Goal: Navigation & Orientation: Find specific page/section

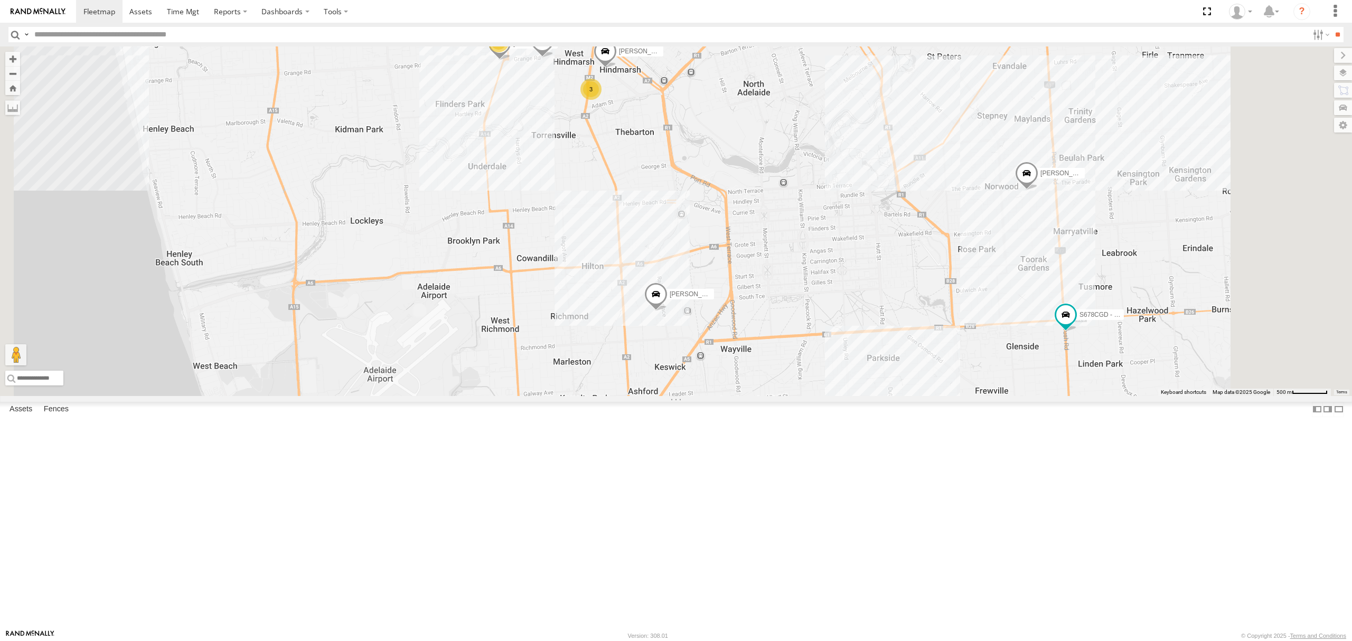
click at [0, 0] on div "SB25LM - (6P HINO) R6" at bounding box center [0, 0] width 0 height 0
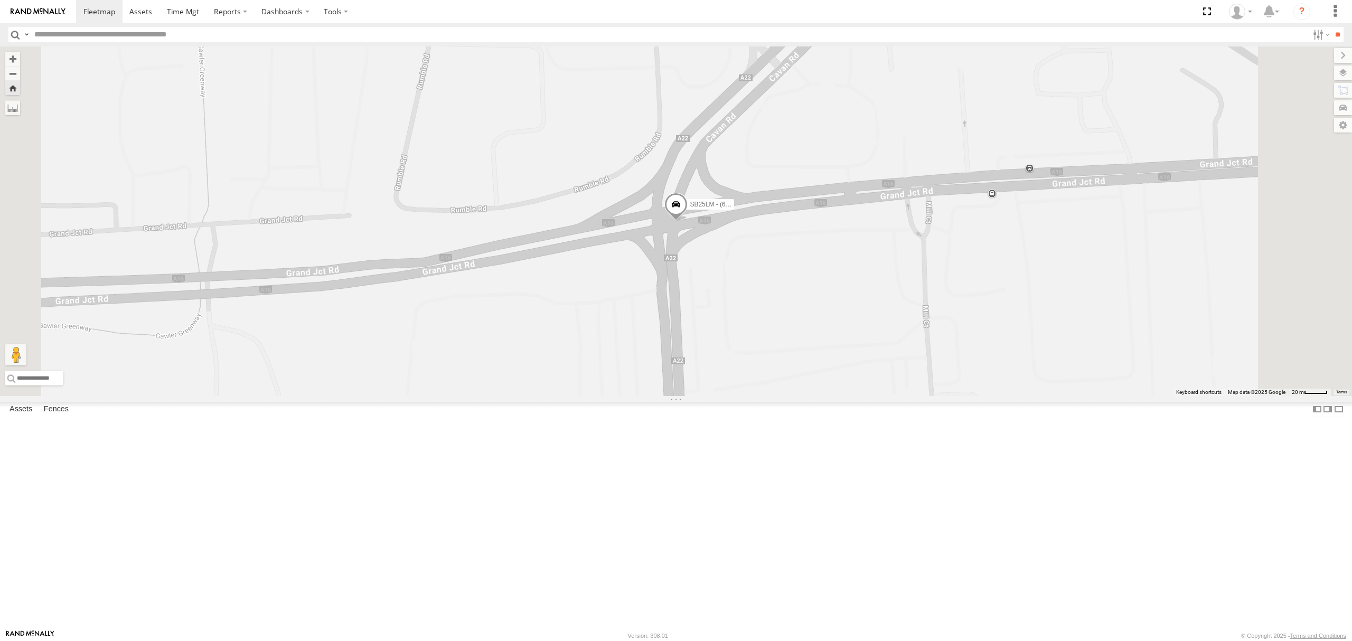
click at [687, 222] on span at bounding box center [675, 207] width 23 height 29
click at [721, 389] on div "SB25LM - (6P HINO) R6 SB25LM - (6P HINO) R6 All Assets Cavan Rd Kilburn -34.849…" at bounding box center [676, 220] width 1352 height 349
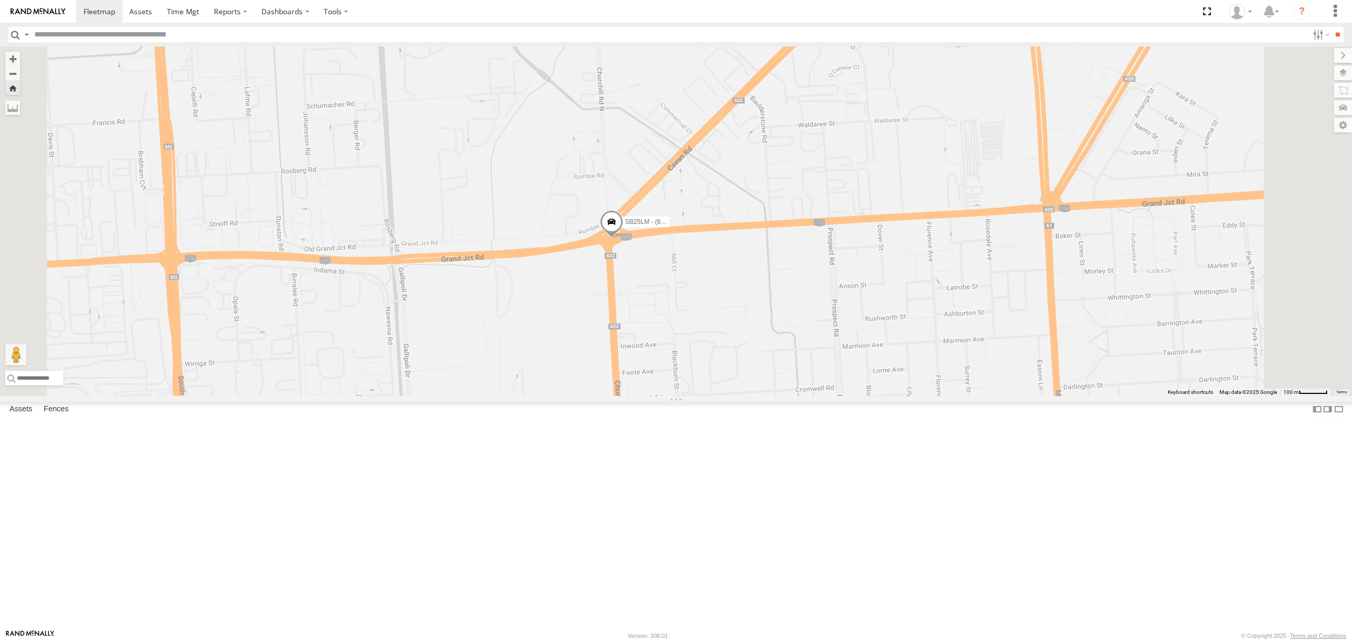
click at [0, 0] on div "All Assets" at bounding box center [0, 0] width 0 height 0
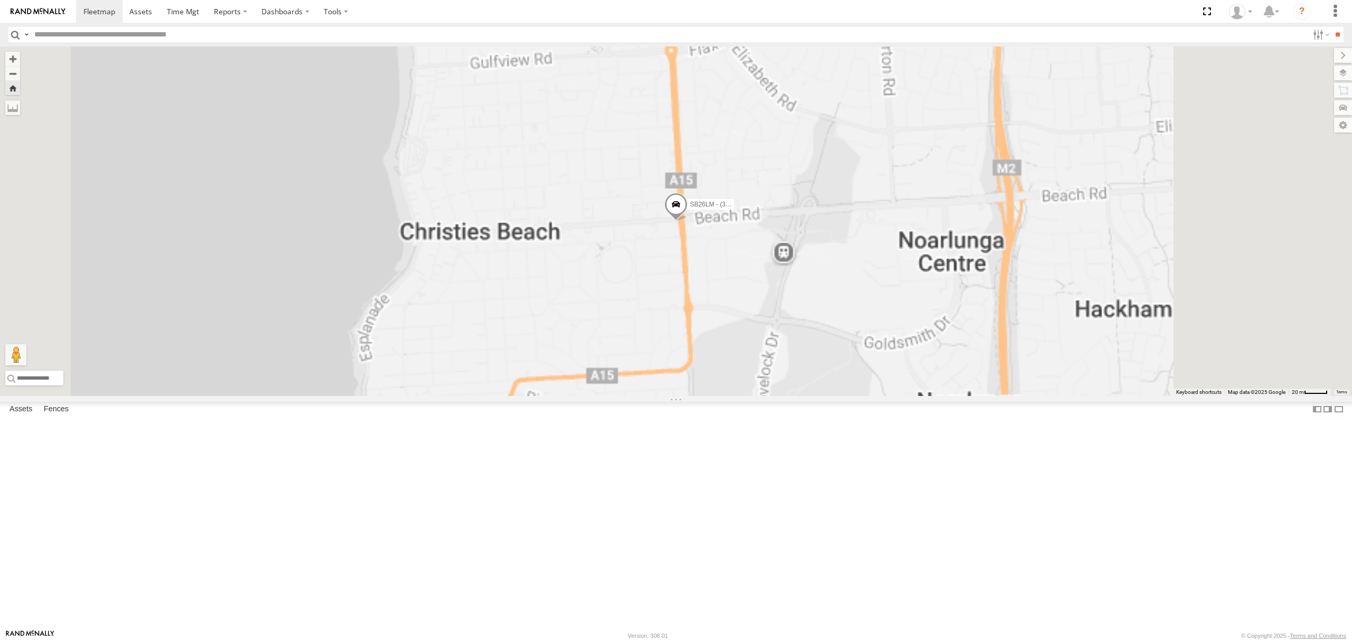
click at [0, 0] on div "All Assets" at bounding box center [0, 0] width 0 height 0
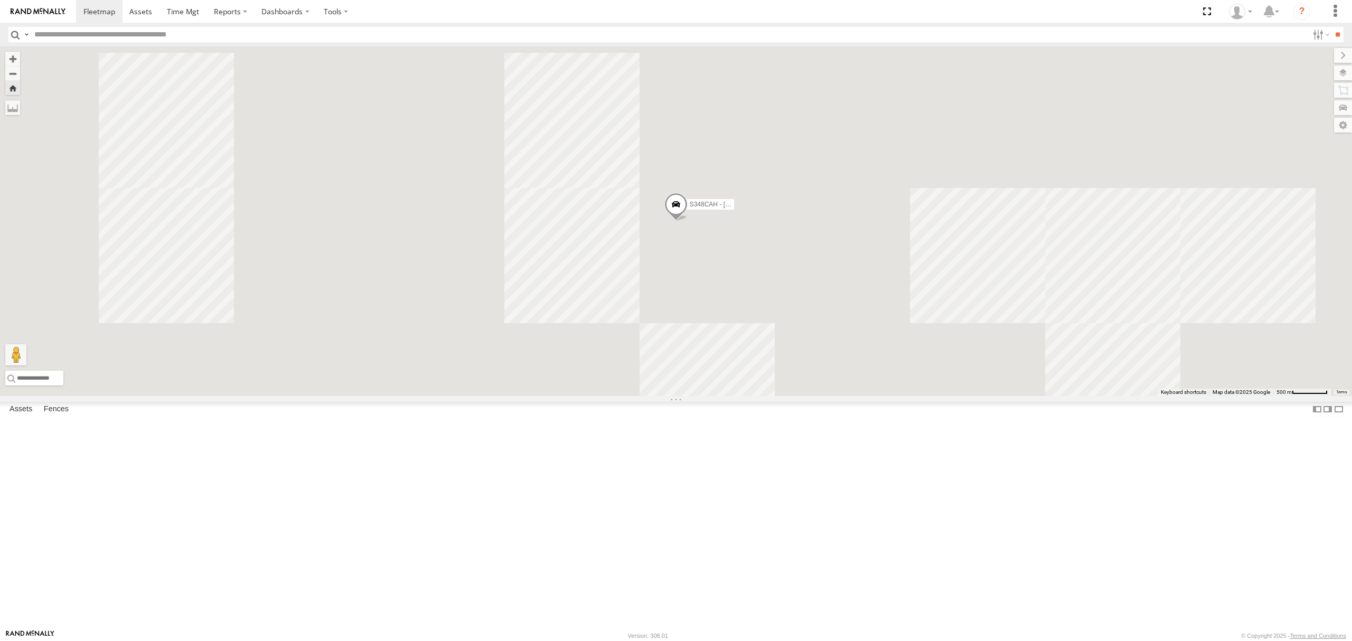
click at [0, 0] on div "SY71FR - (16P TRAILER) PM1" at bounding box center [0, 0] width 0 height 0
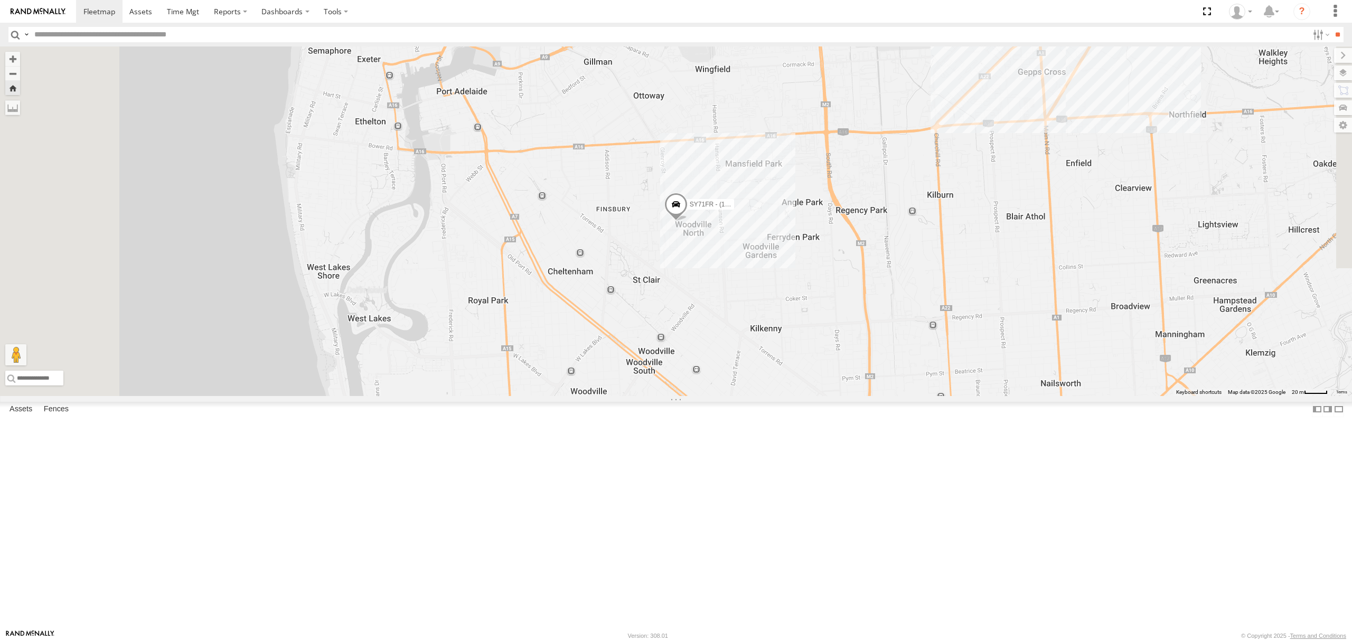
click at [0, 0] on div "S254CLT - Brian Corkhill" at bounding box center [0, 0] width 0 height 0
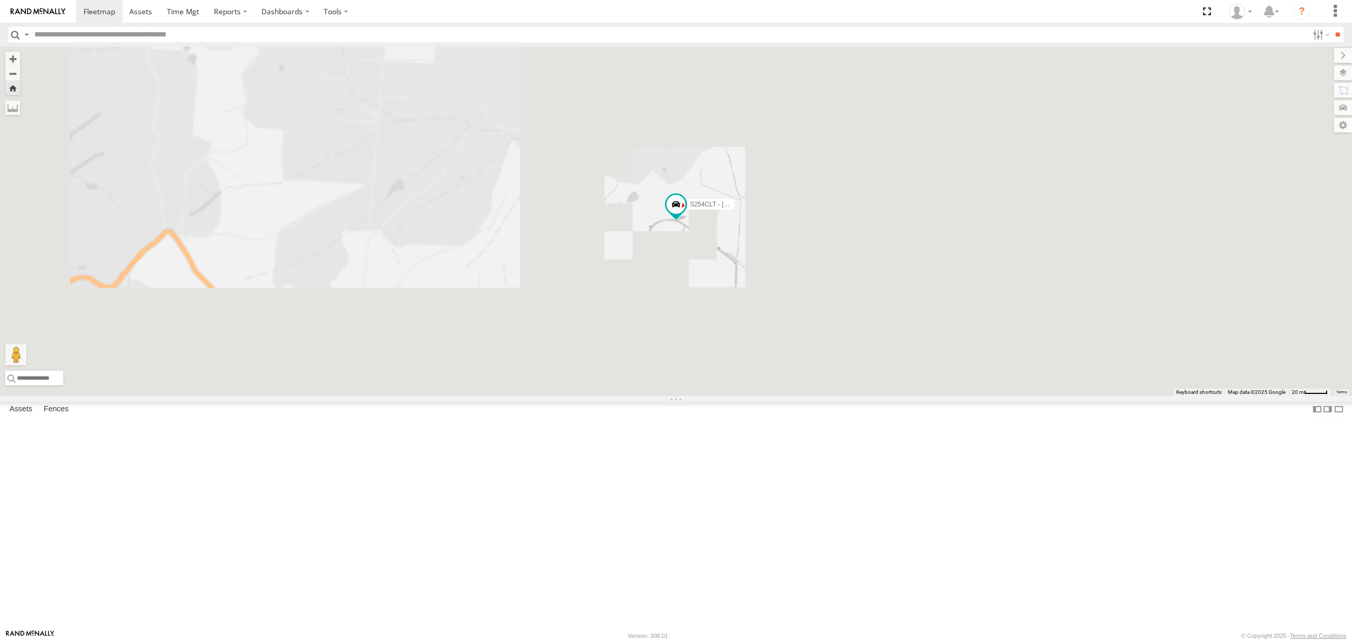
click at [0, 0] on div "S168CSD - Fridge It Spaceship" at bounding box center [0, 0] width 0 height 0
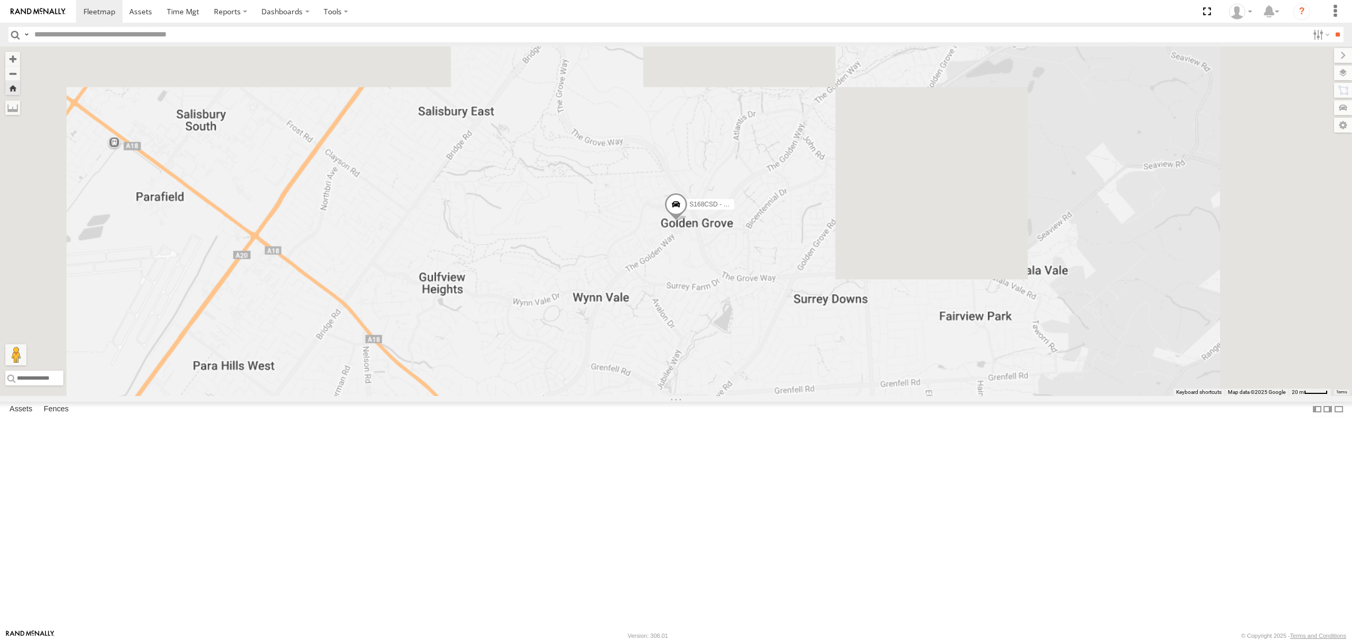
click at [0, 0] on div "15.8" at bounding box center [0, 0] width 0 height 0
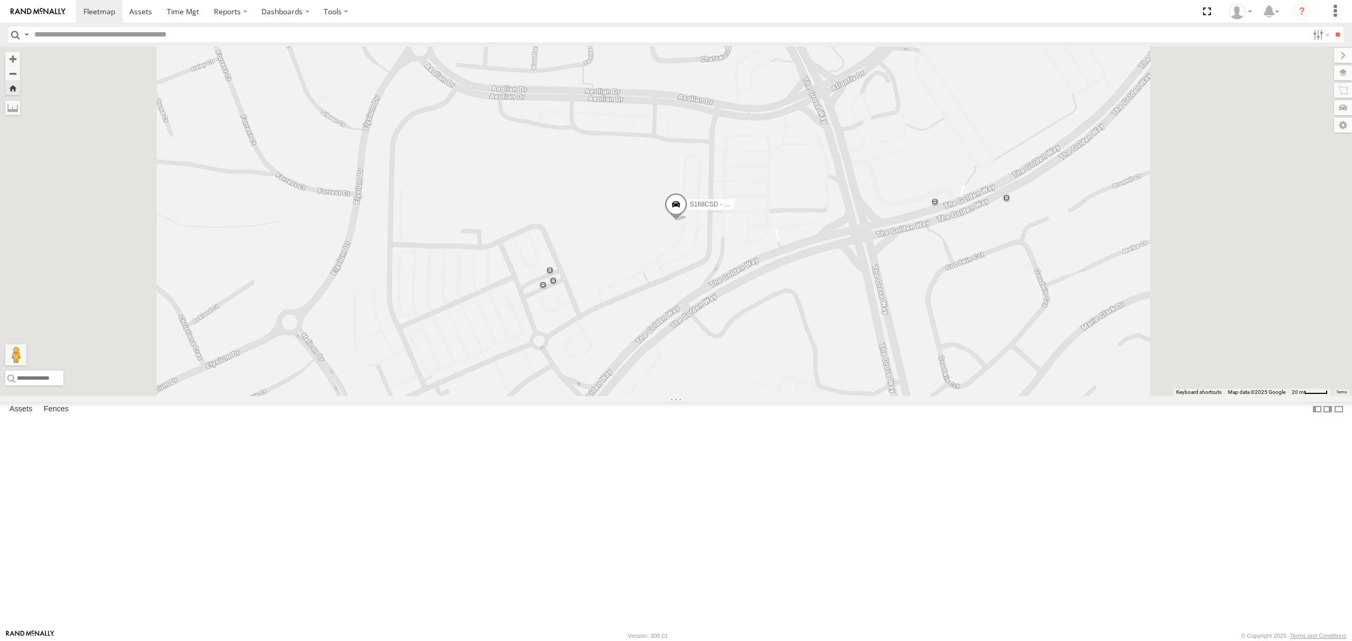
click at [0, 0] on div "S264CKI - Fridge It Crafter" at bounding box center [0, 0] width 0 height 0
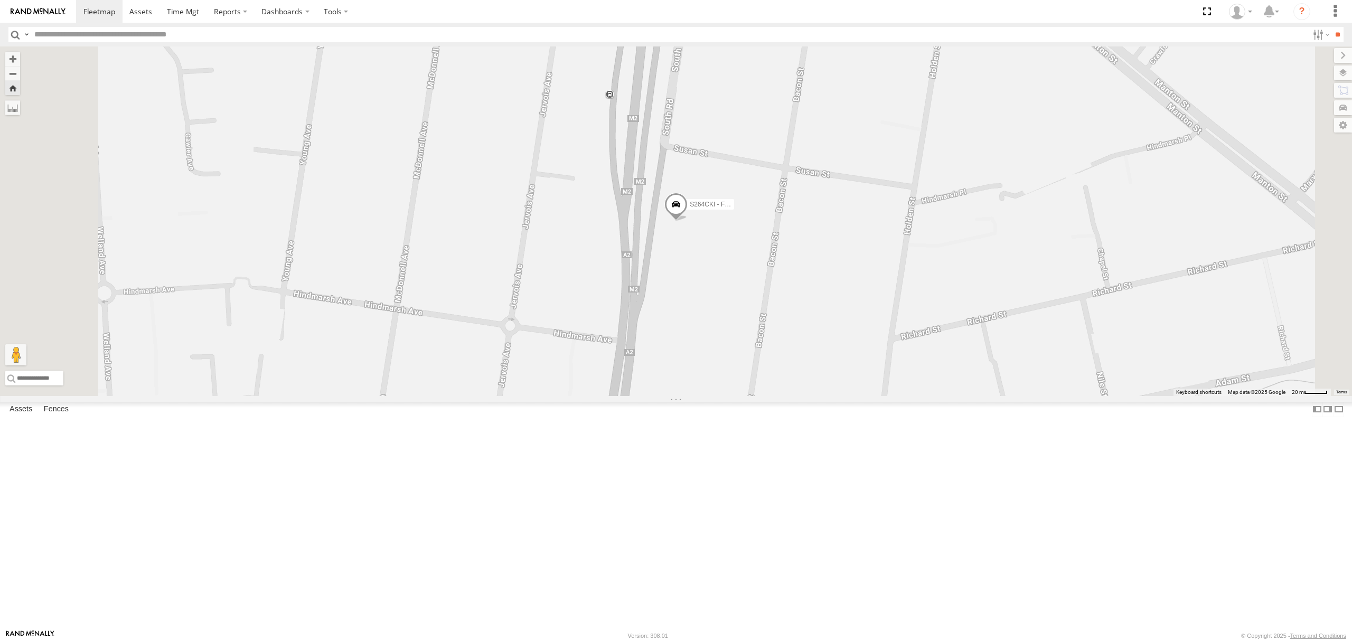
scroll to position [774, 0]
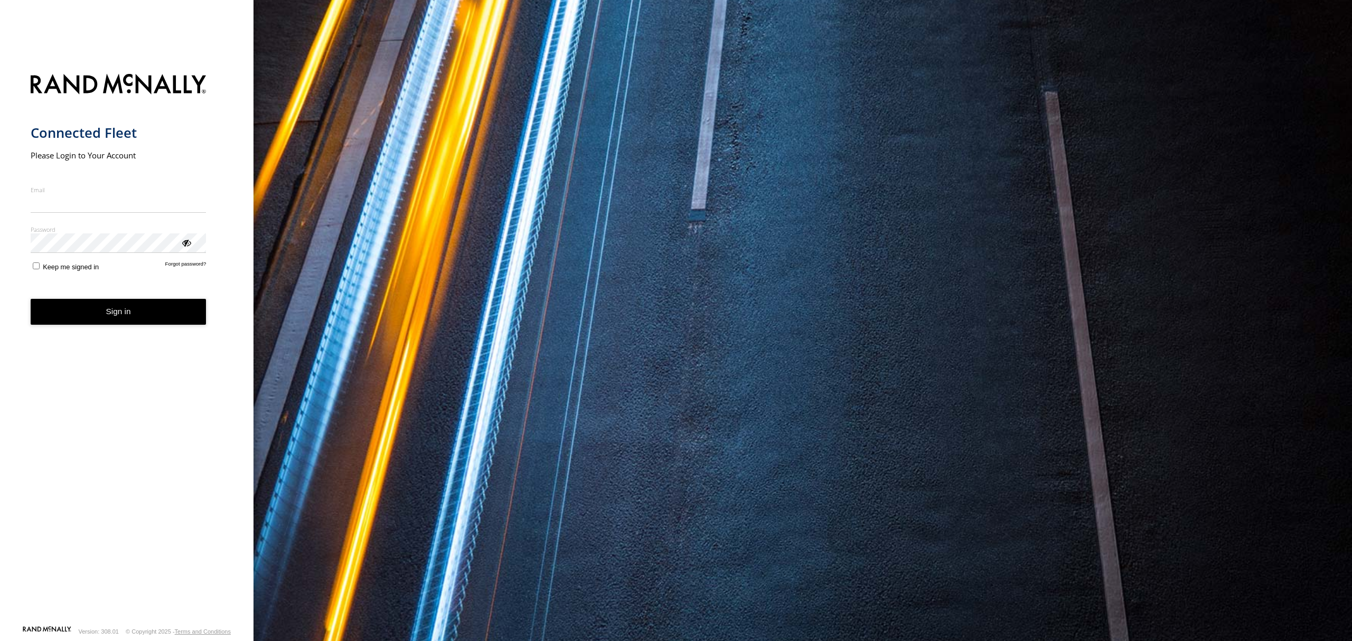
type input "**********"
click at [160, 332] on form "**********" at bounding box center [127, 347] width 193 height 558
click at [169, 310] on button "Sign in" at bounding box center [119, 312] width 176 height 26
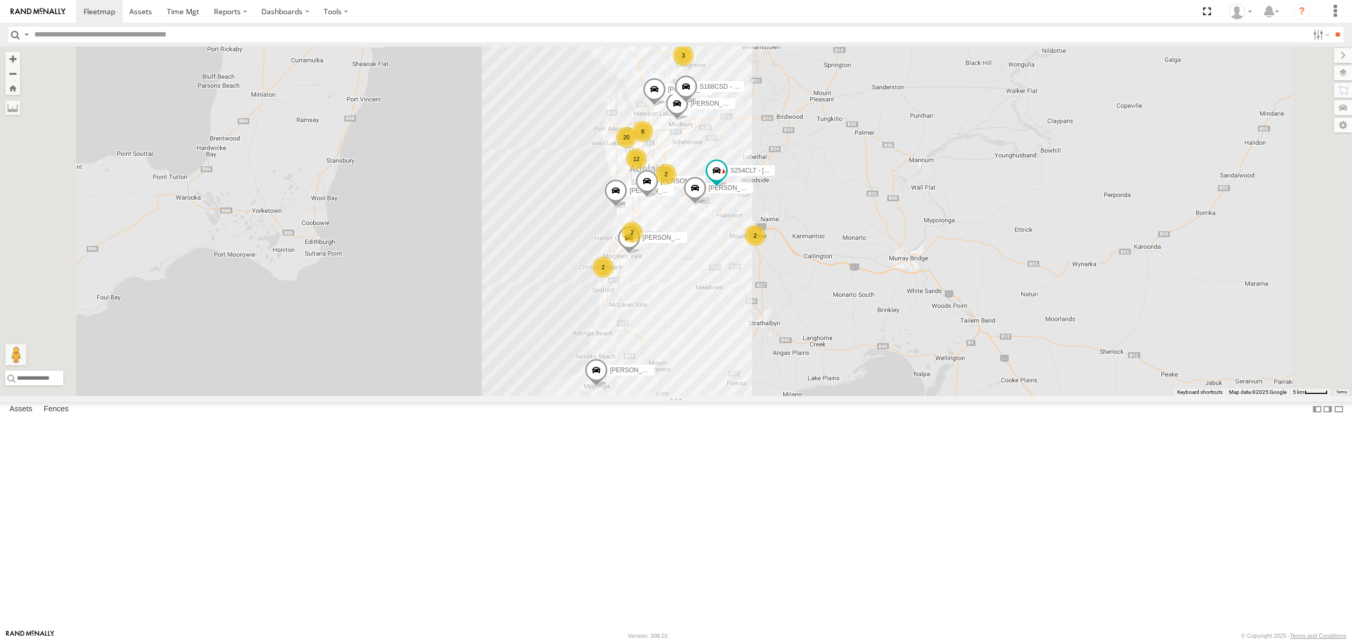
click at [0, 0] on div "All Assets" at bounding box center [0, 0] width 0 height 0
